Goal: Task Accomplishment & Management: Manage account settings

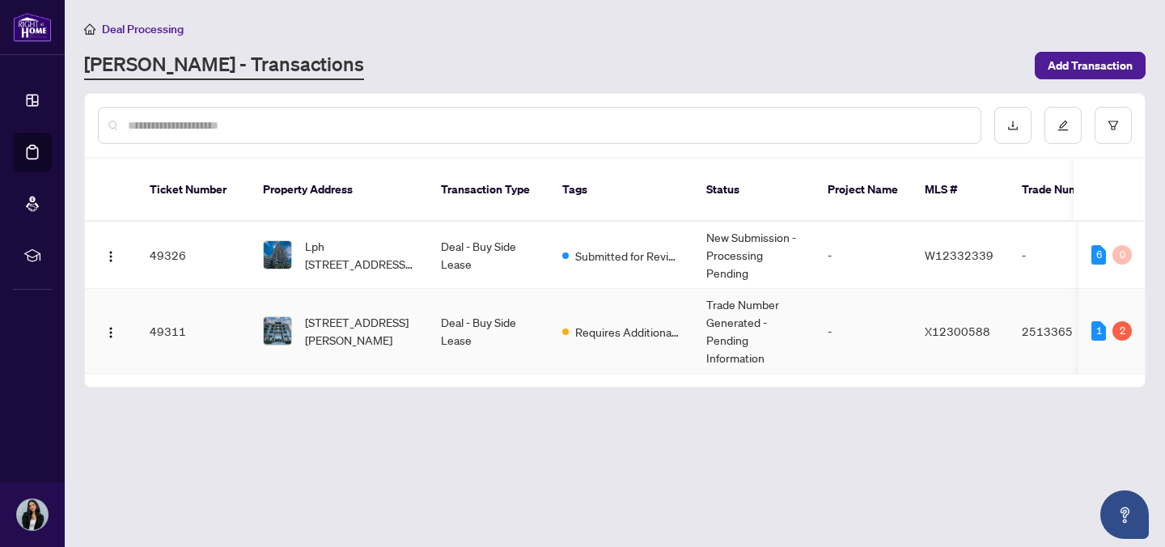
click at [731, 345] on td "Trade Number Generated - Pending Information" at bounding box center [753, 331] width 121 height 85
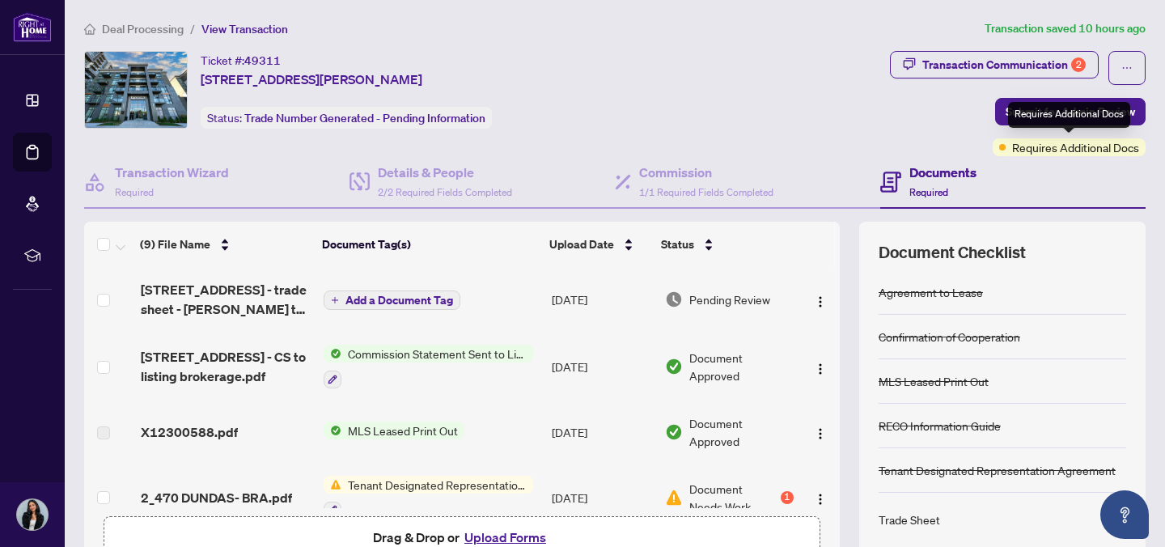
click at [1035, 154] on span "Requires Additional Docs" at bounding box center [1075, 147] width 127 height 18
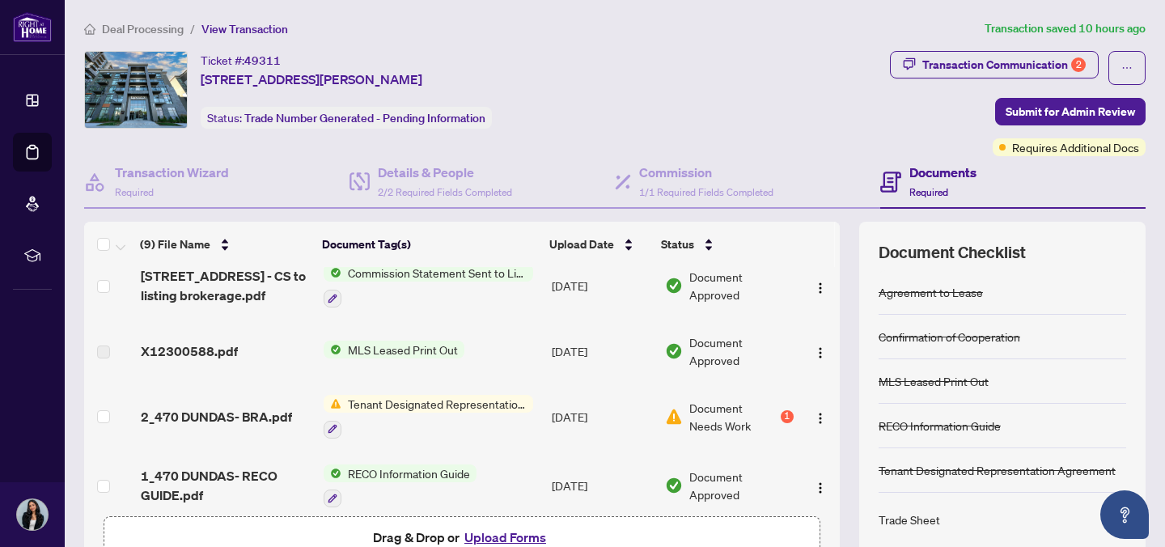
scroll to position [79, 0]
click at [713, 417] on span "Document Needs Work" at bounding box center [733, 418] width 88 height 36
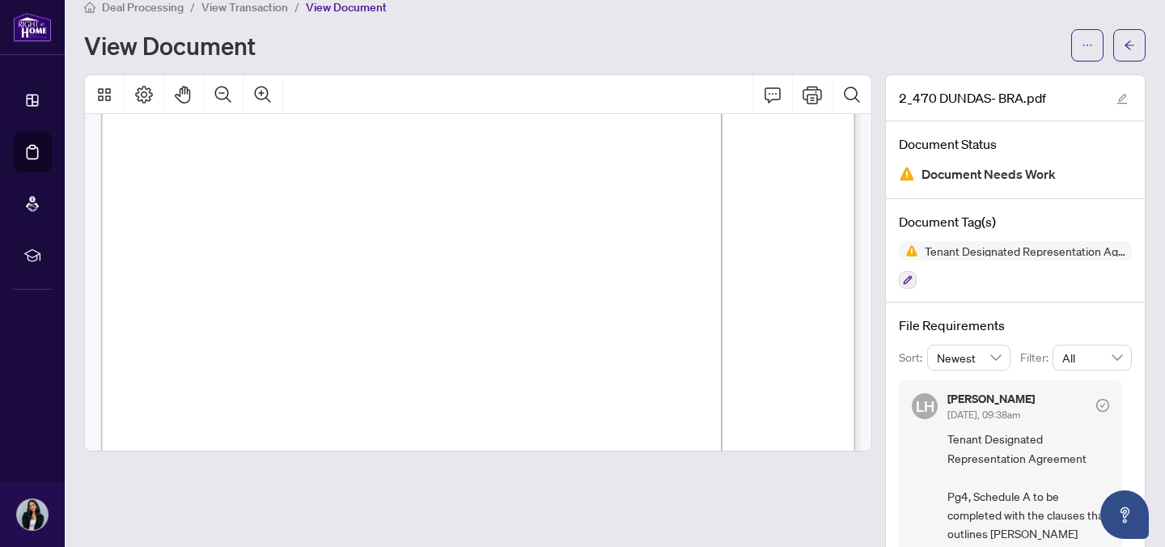
scroll to position [12, 0]
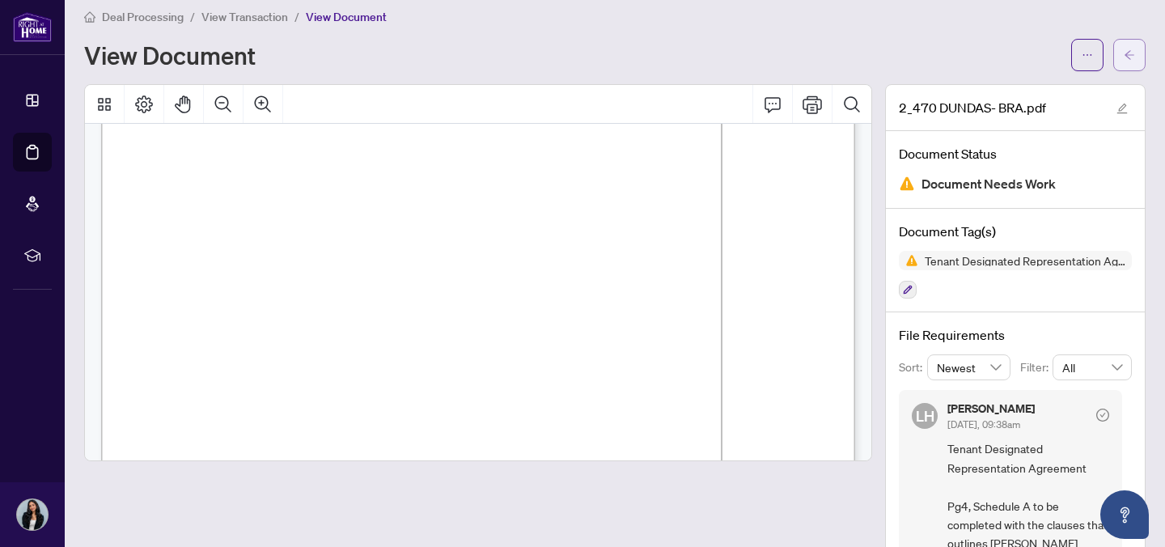
click at [1117, 59] on button "button" at bounding box center [1129, 55] width 32 height 32
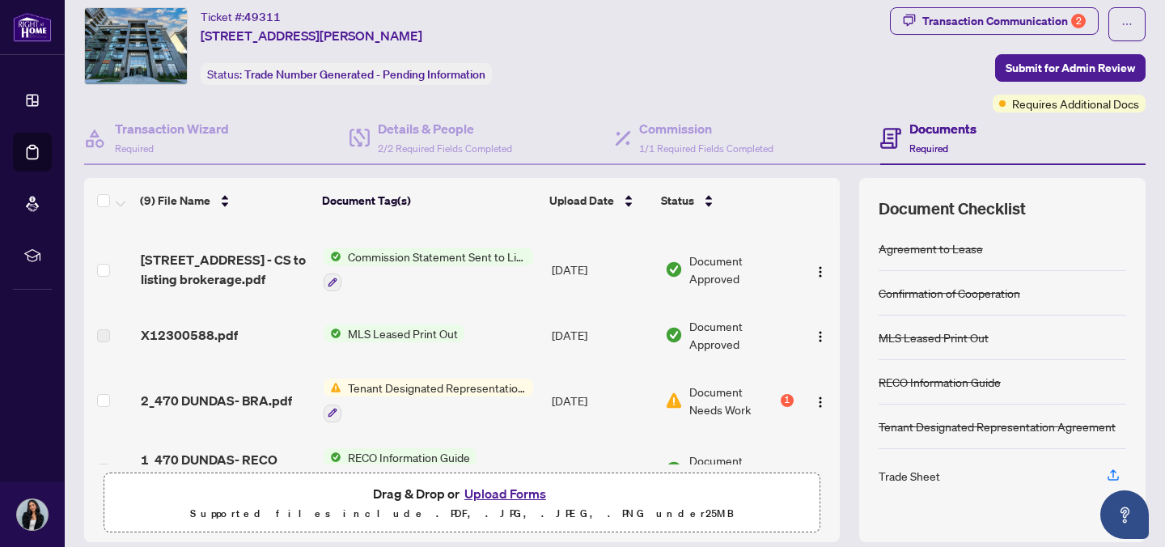
scroll to position [46, 0]
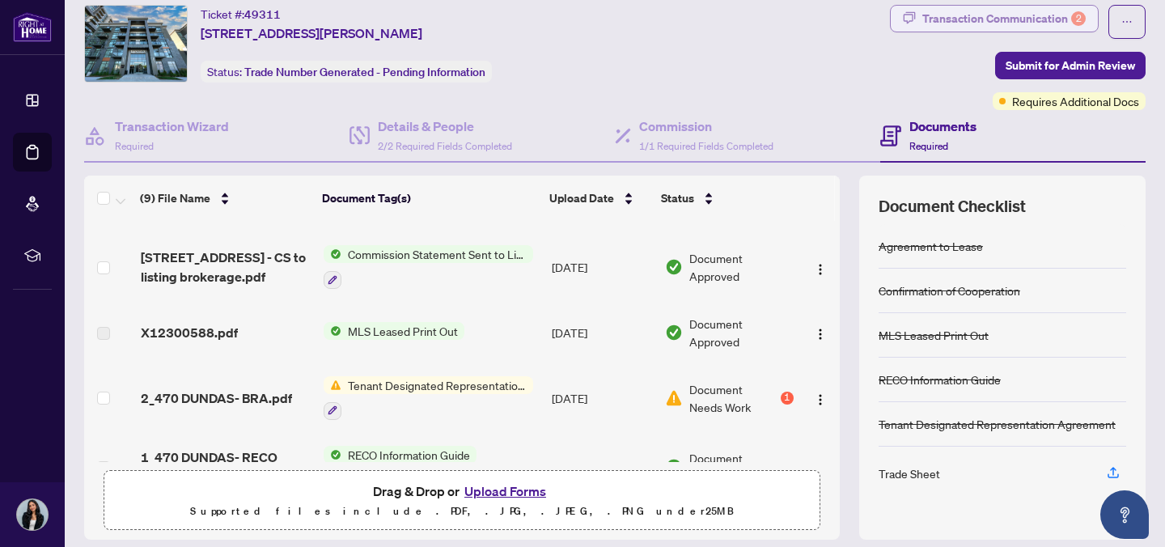
click at [943, 23] on div "Transaction Communication 2" at bounding box center [1003, 19] width 163 height 26
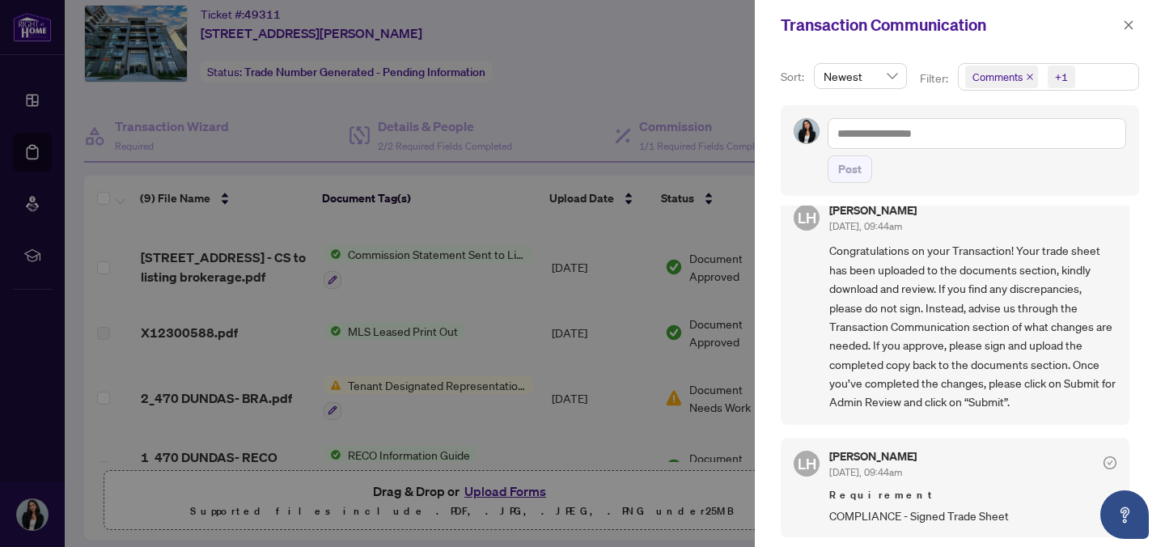
scroll to position [24, 0]
click at [663, 63] on div at bounding box center [582, 273] width 1165 height 547
click at [1126, 20] on icon "close" at bounding box center [1128, 24] width 11 height 11
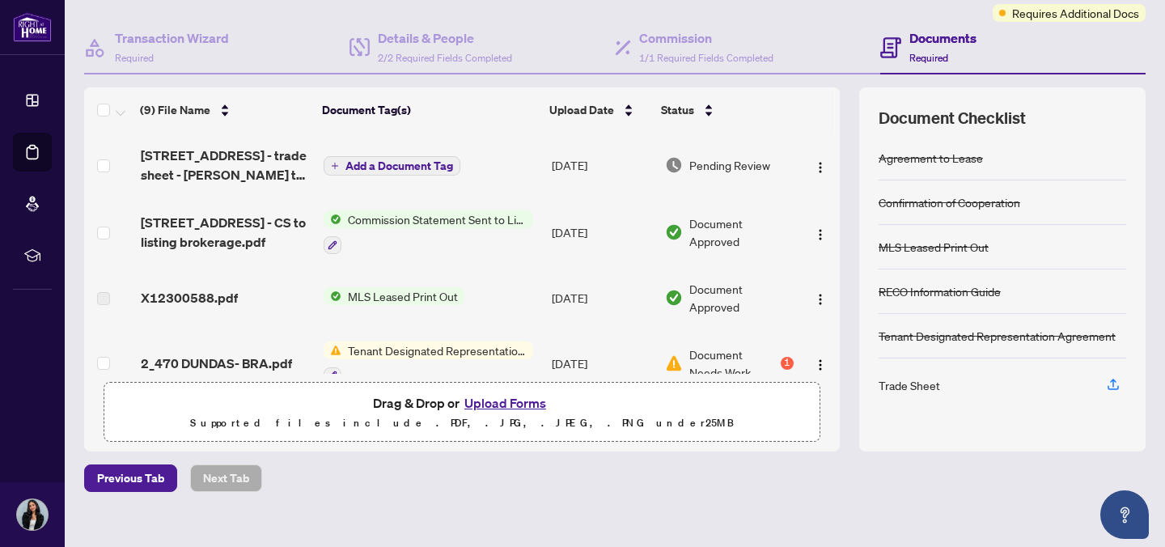
scroll to position [133, 0]
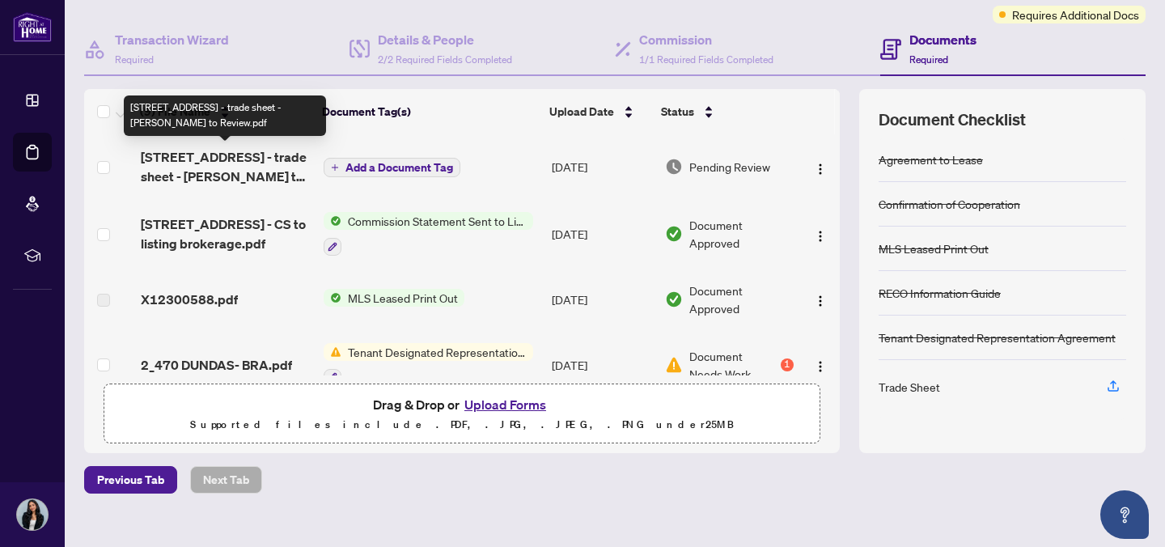
click at [205, 171] on span "470 Dundas St E 328 - trade sheet - Minerva to Review.pdf" at bounding box center [226, 166] width 170 height 39
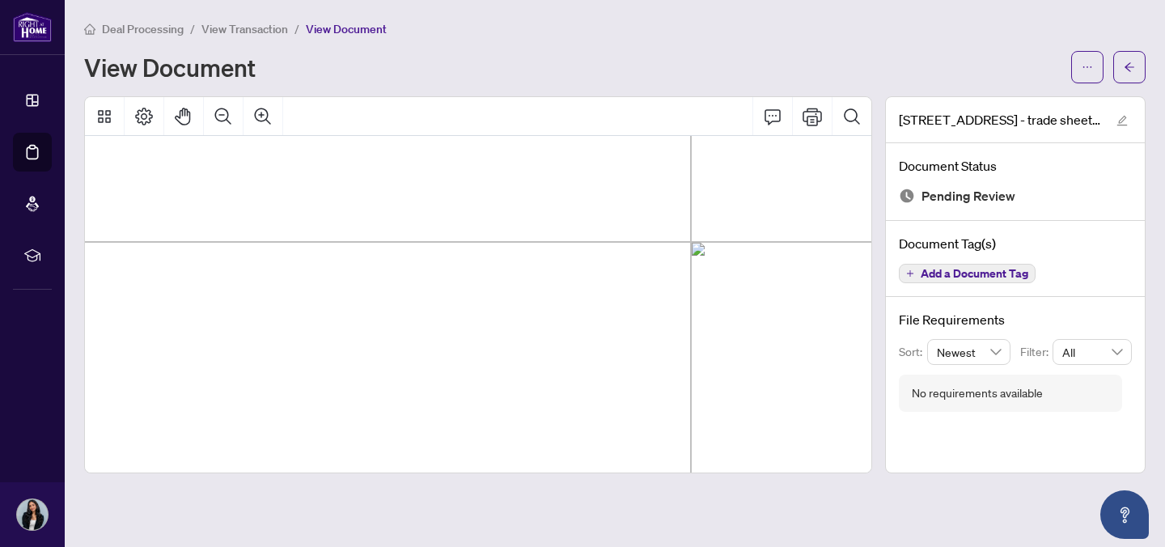
scroll to position [0, 31]
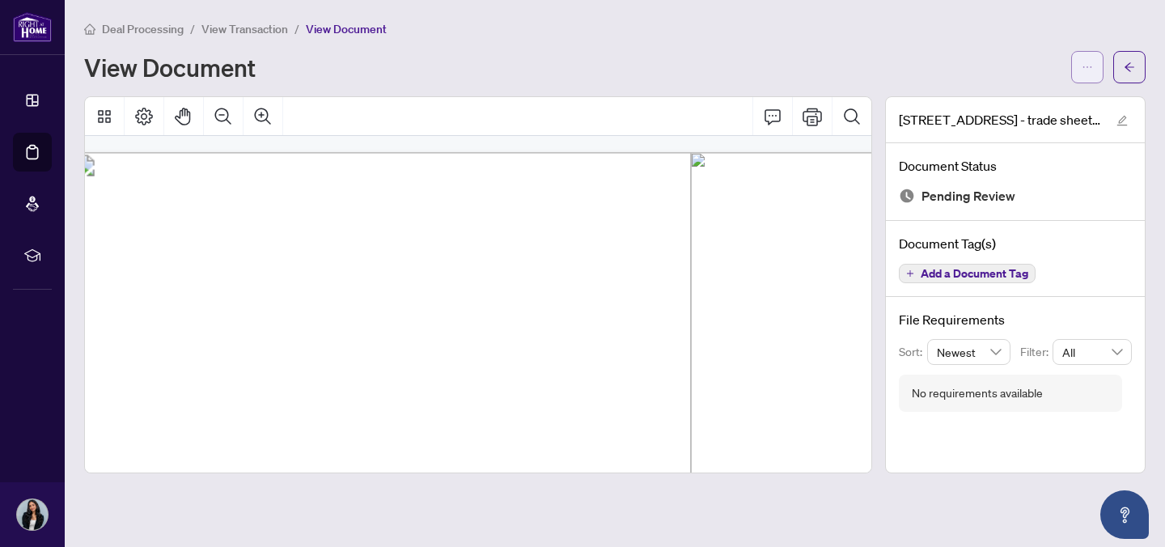
click at [1084, 66] on icon "ellipsis" at bounding box center [1087, 67] width 9 height 2
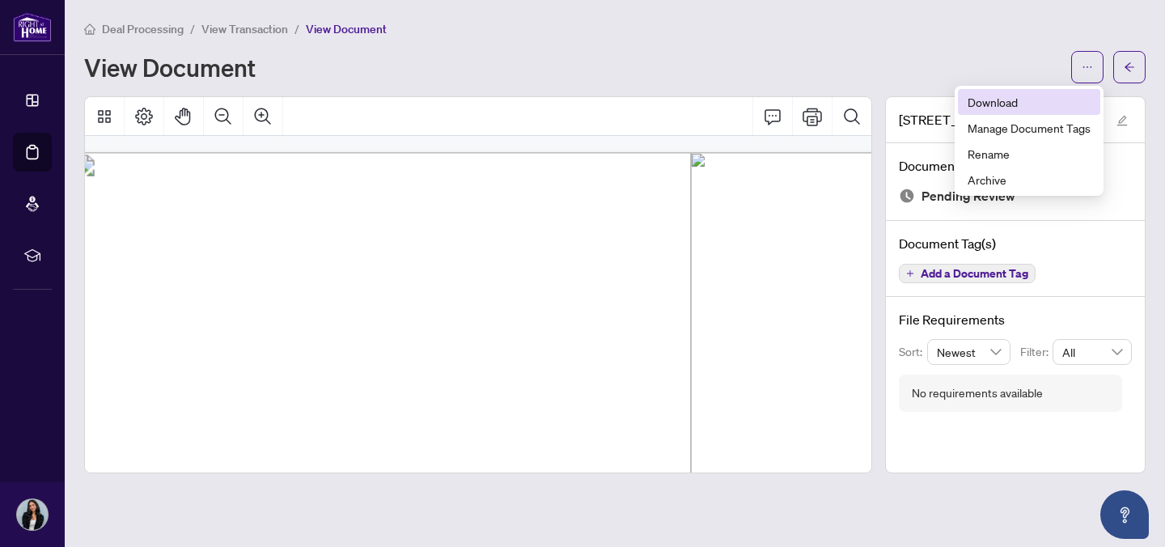
click at [1013, 97] on span "Download" at bounding box center [1028, 102] width 123 height 18
